Goal: Task Accomplishment & Management: Manage account settings

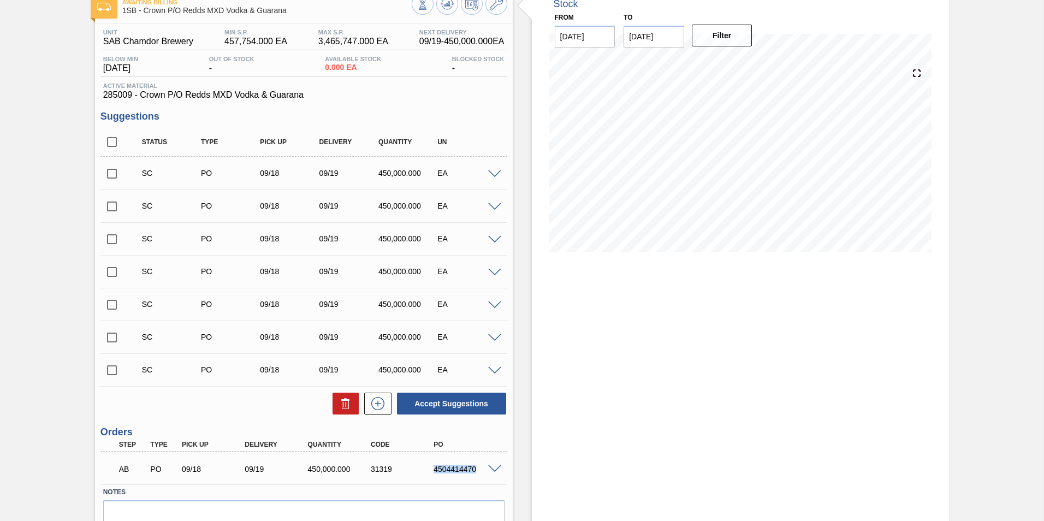
scroll to position [66, 0]
click at [448, 10] on icon at bounding box center [447, 5] width 13 height 13
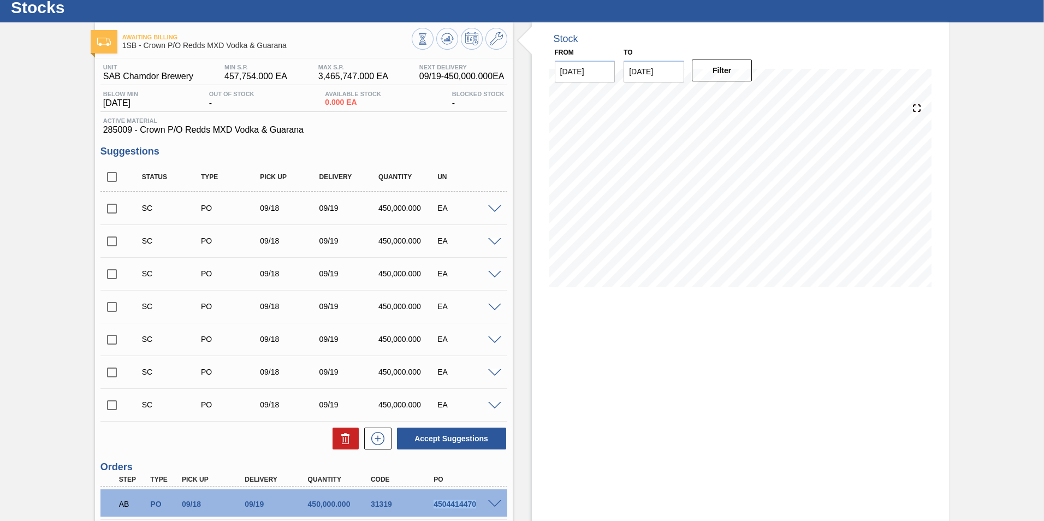
scroll to position [0, 0]
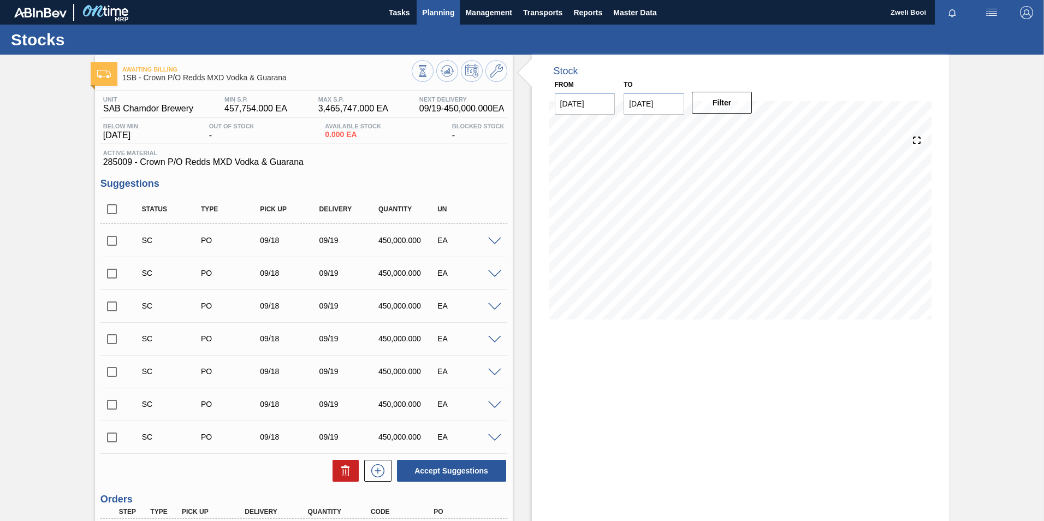
click at [443, 11] on span "Planning" at bounding box center [438, 12] width 32 height 13
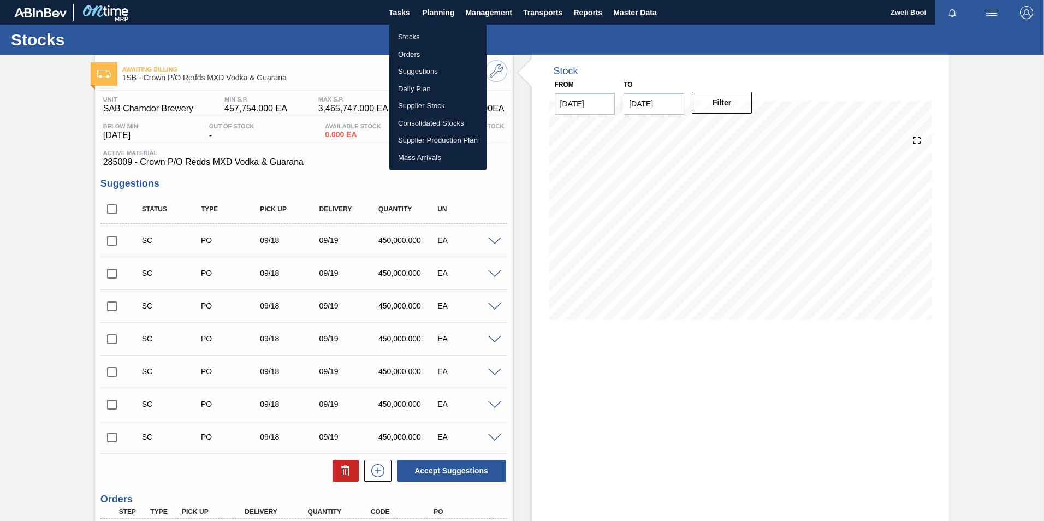
click at [424, 38] on li "Stocks" at bounding box center [437, 36] width 97 height 17
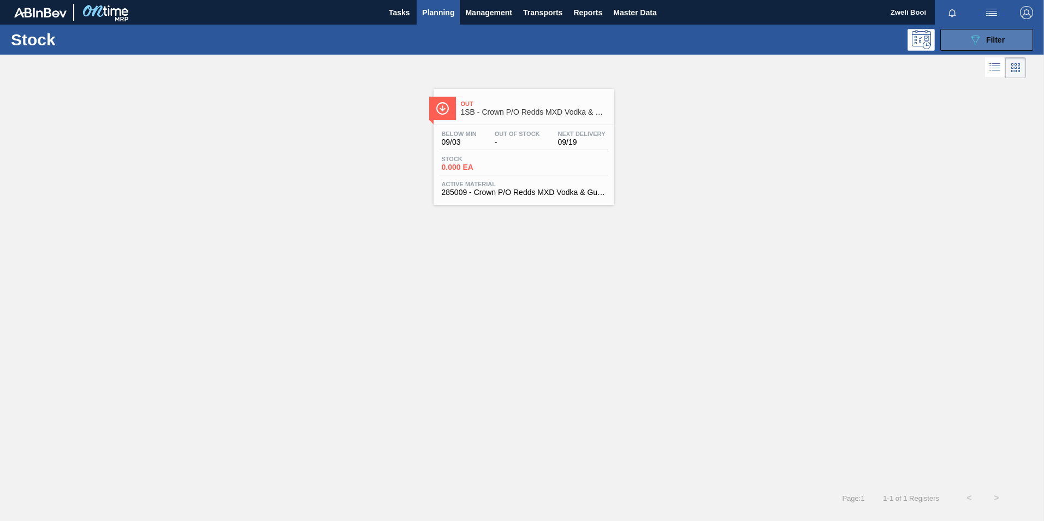
click at [969, 34] on icon "089F7B8B-B2A5-4AFE-B5C0-19BA573D28AC" at bounding box center [975, 39] width 13 height 13
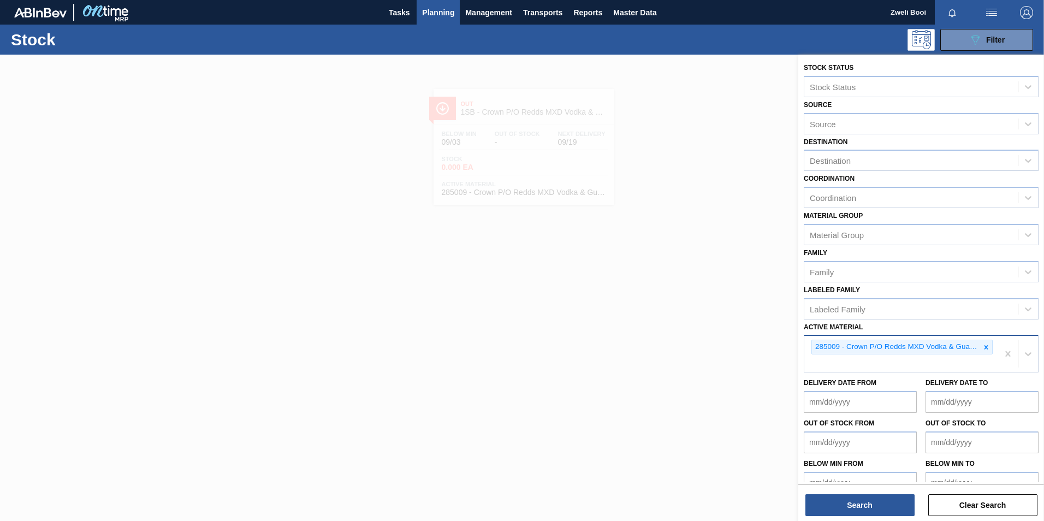
click at [985, 348] on icon at bounding box center [987, 347] width 4 height 4
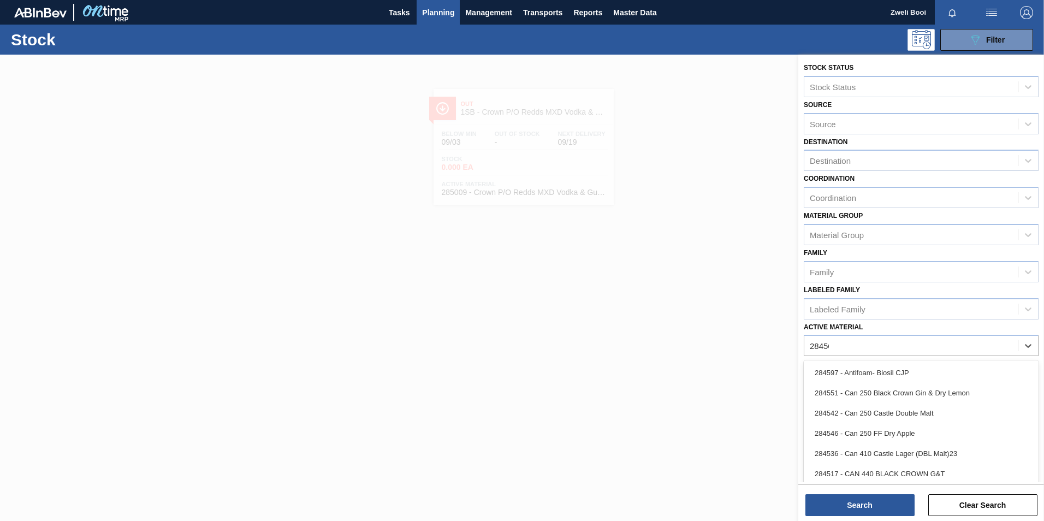
type Material "284564"
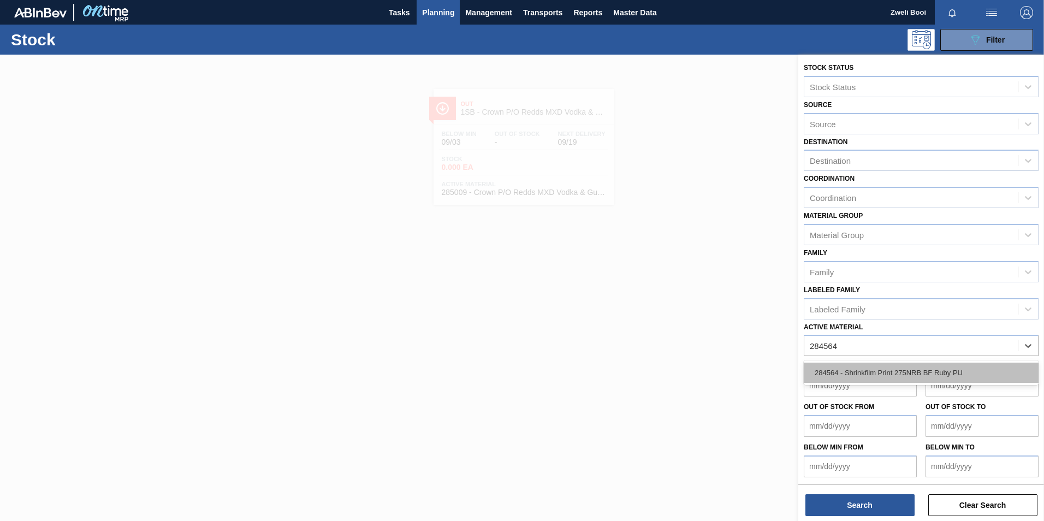
click at [948, 370] on div "284564 - Shrinkfilm Print 275NRB BF Ruby PU" at bounding box center [921, 373] width 235 height 20
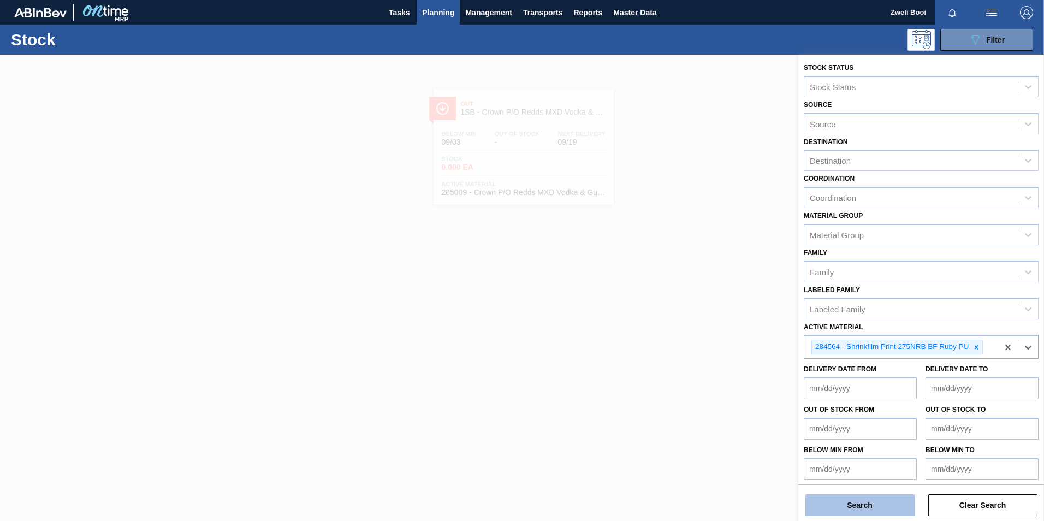
click at [870, 514] on button "Search" at bounding box center [860, 505] width 109 height 22
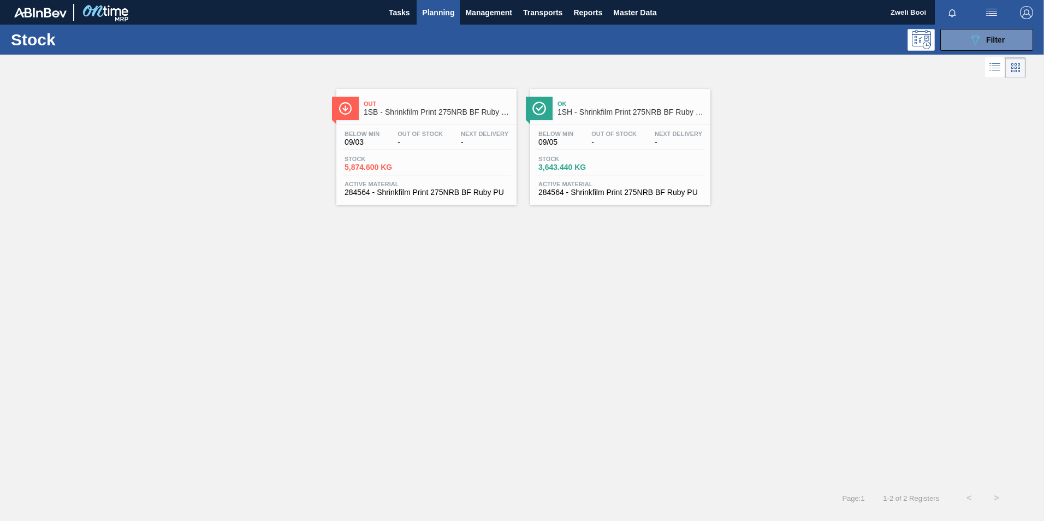
click at [455, 149] on div "Below Min 09/03 Out Of Stock - Next Delivery -" at bounding box center [426, 141] width 169 height 20
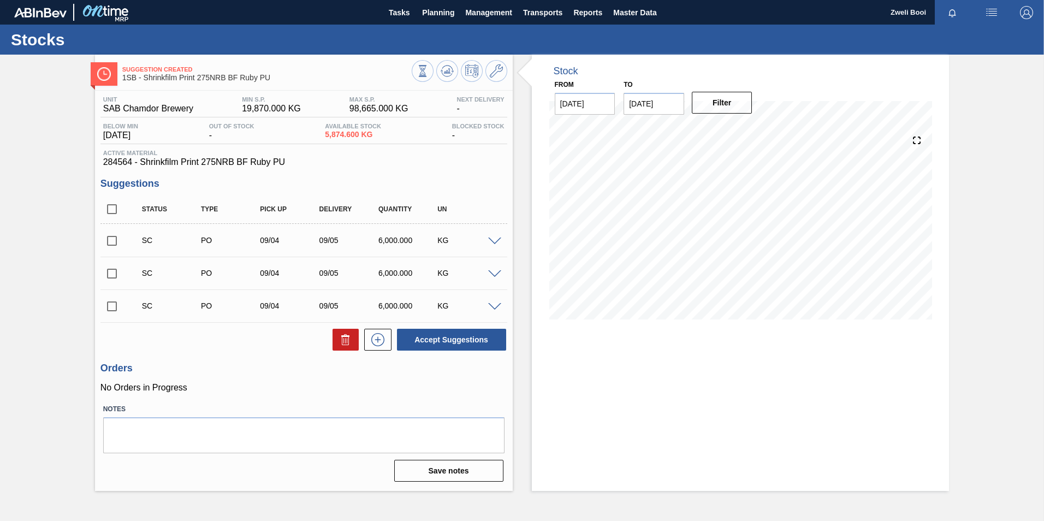
click at [113, 241] on input "checkbox" at bounding box center [111, 240] width 23 height 23
click at [482, 345] on button "Accept Suggestions" at bounding box center [451, 340] width 109 height 22
checkbox input "false"
